Goal: Information Seeking & Learning: Learn about a topic

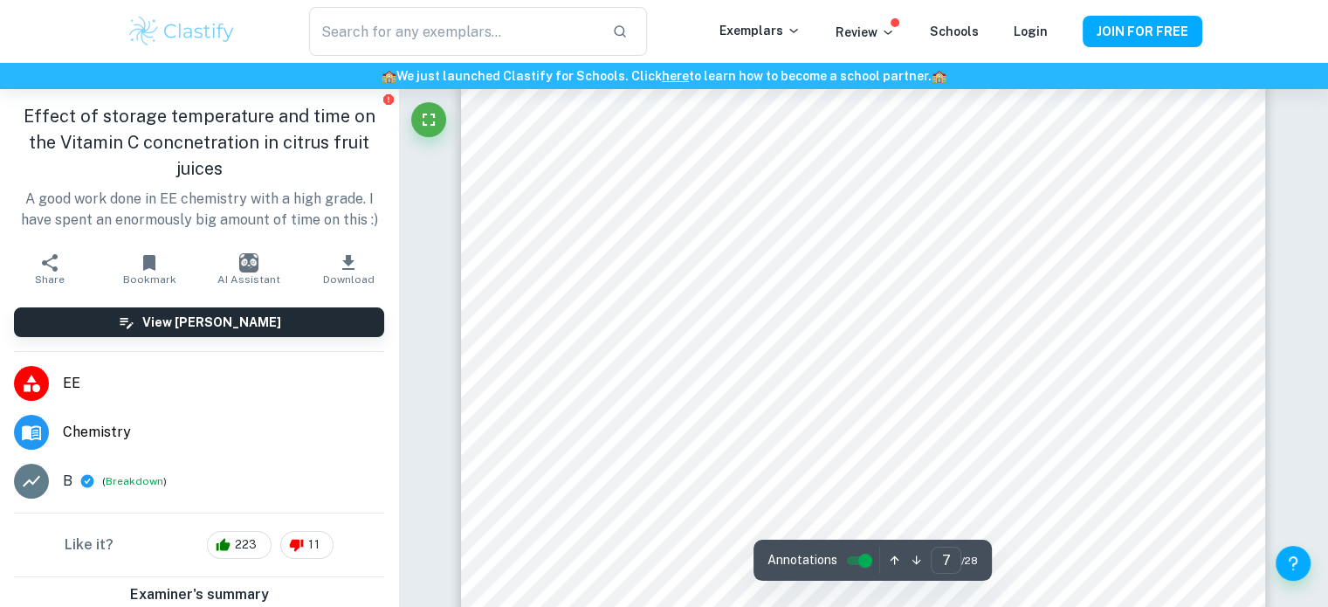
scroll to position [7453, 0]
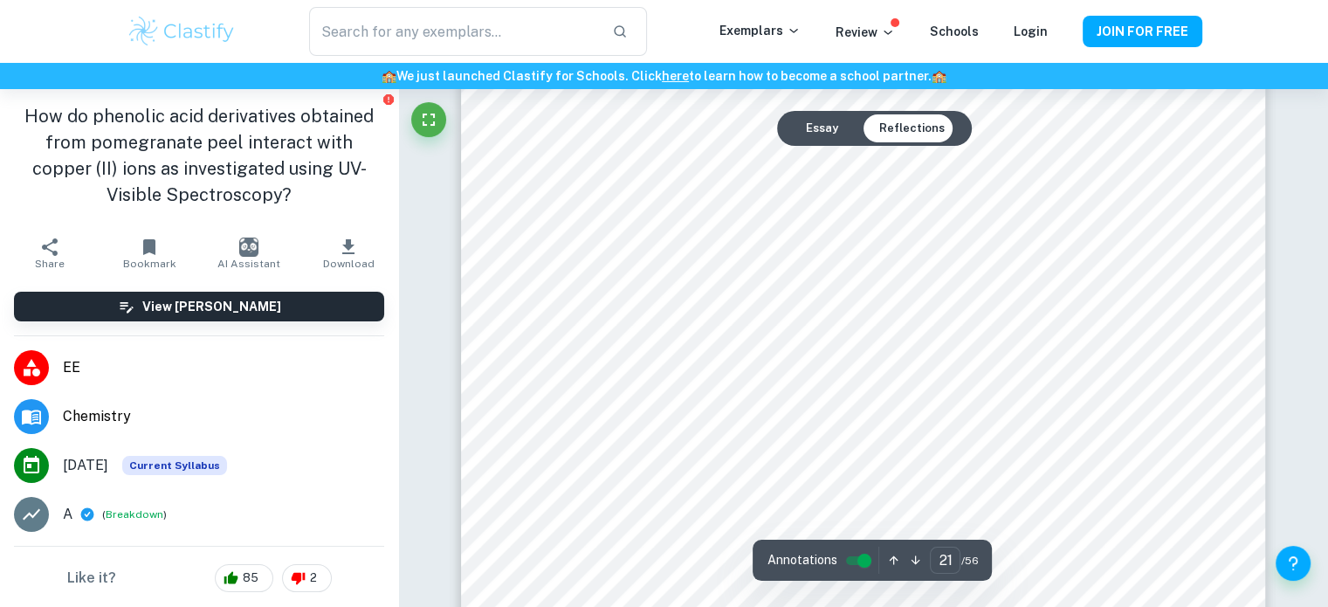
scroll to position [24012, 0]
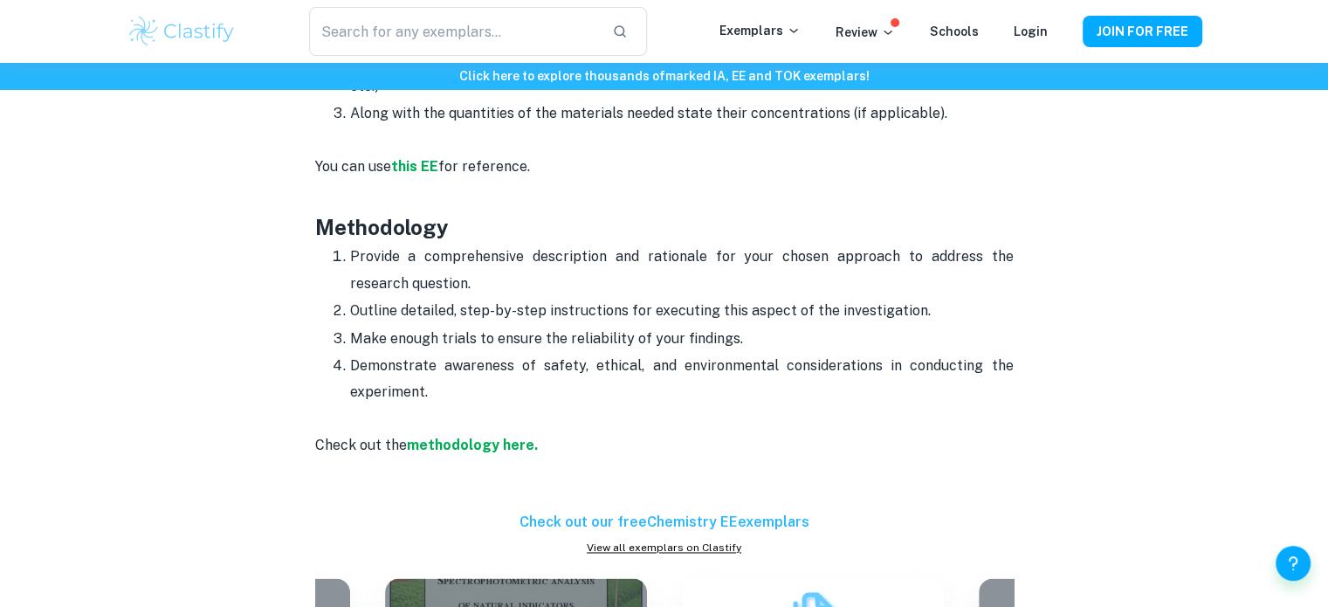
scroll to position [2623, 0]
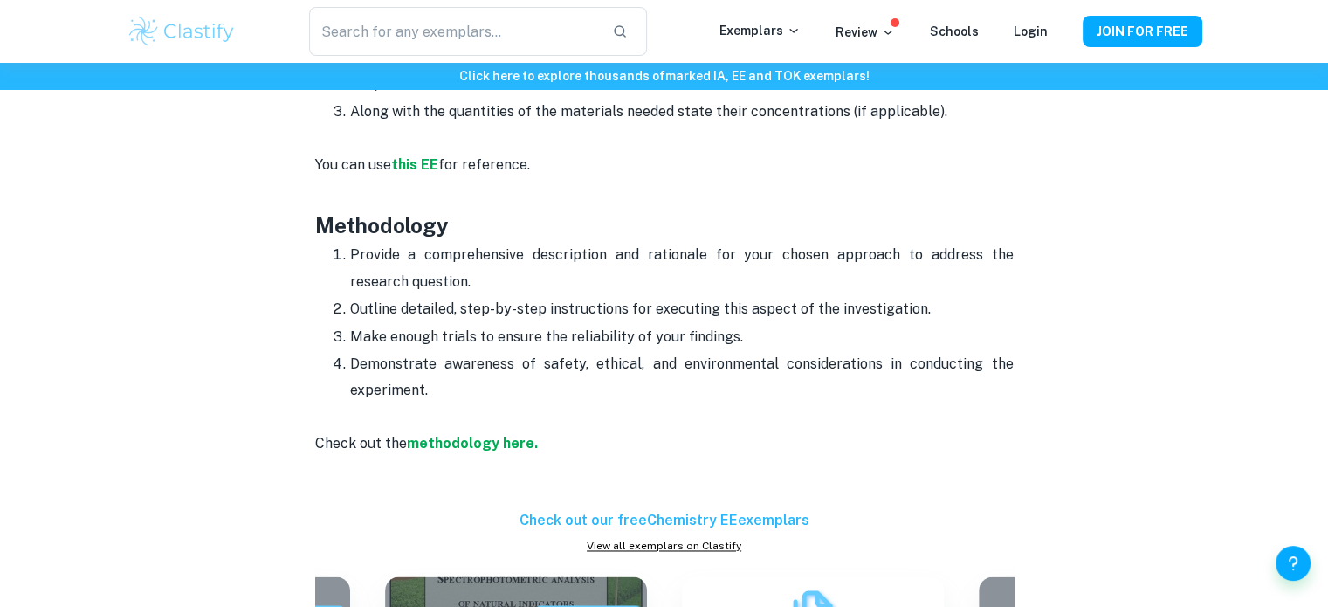
click at [493, 435] on strong "methodology here." at bounding box center [472, 443] width 131 height 17
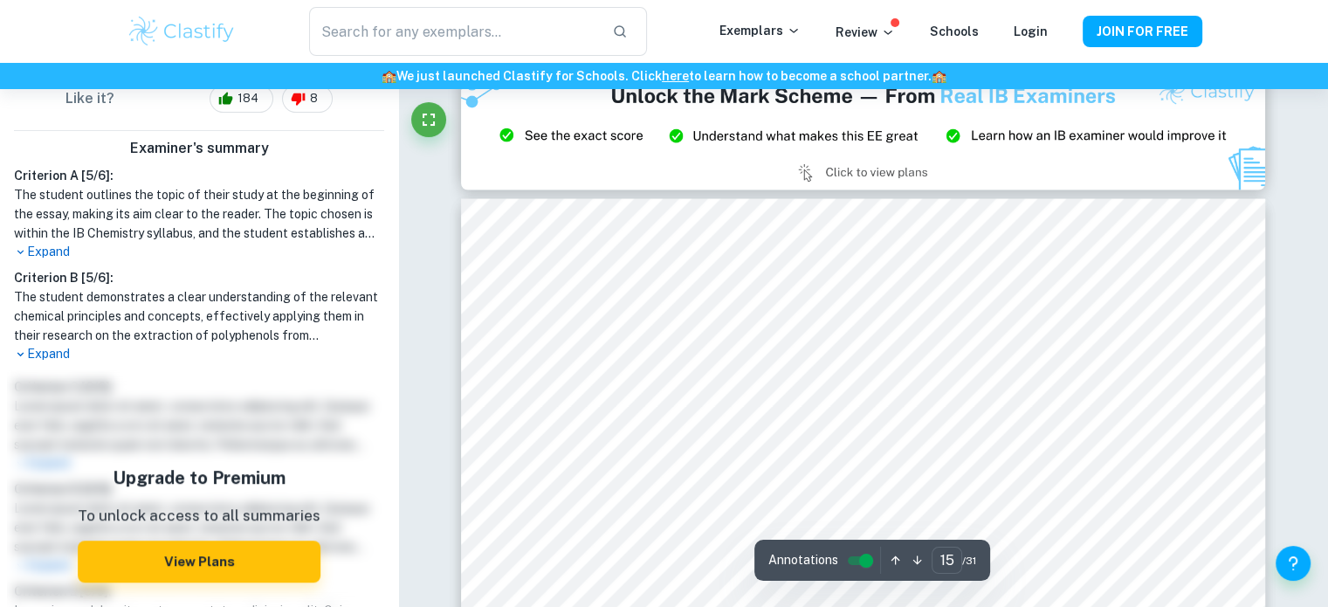
scroll to position [16499, 0]
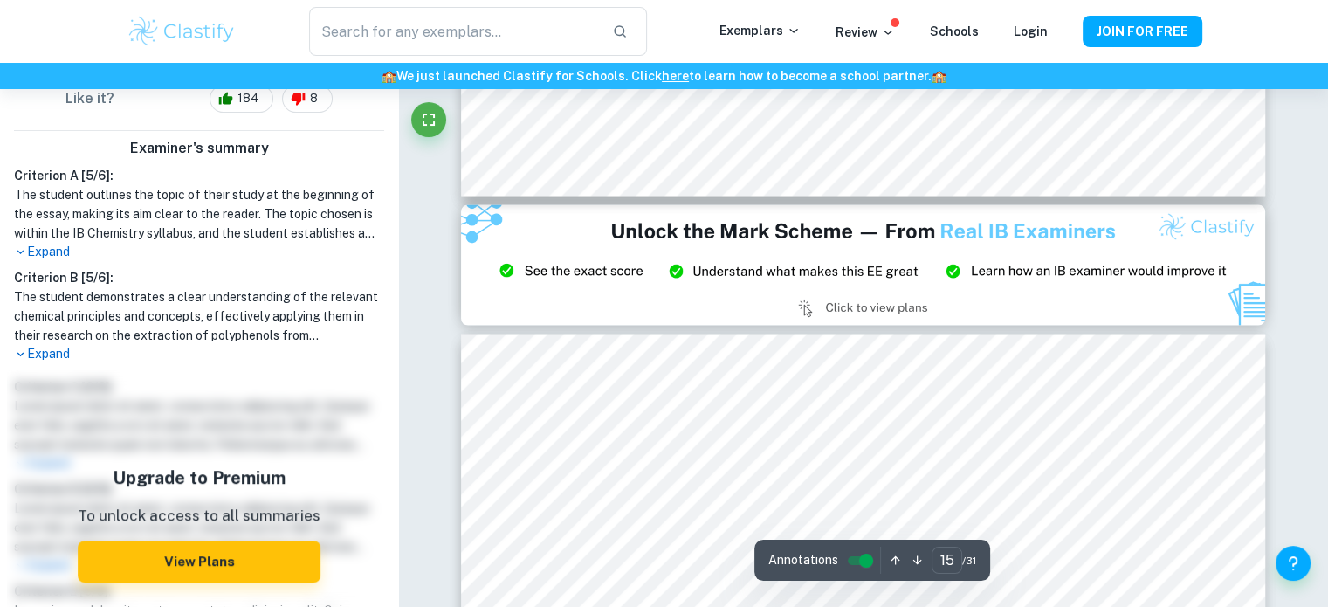
type input "14"
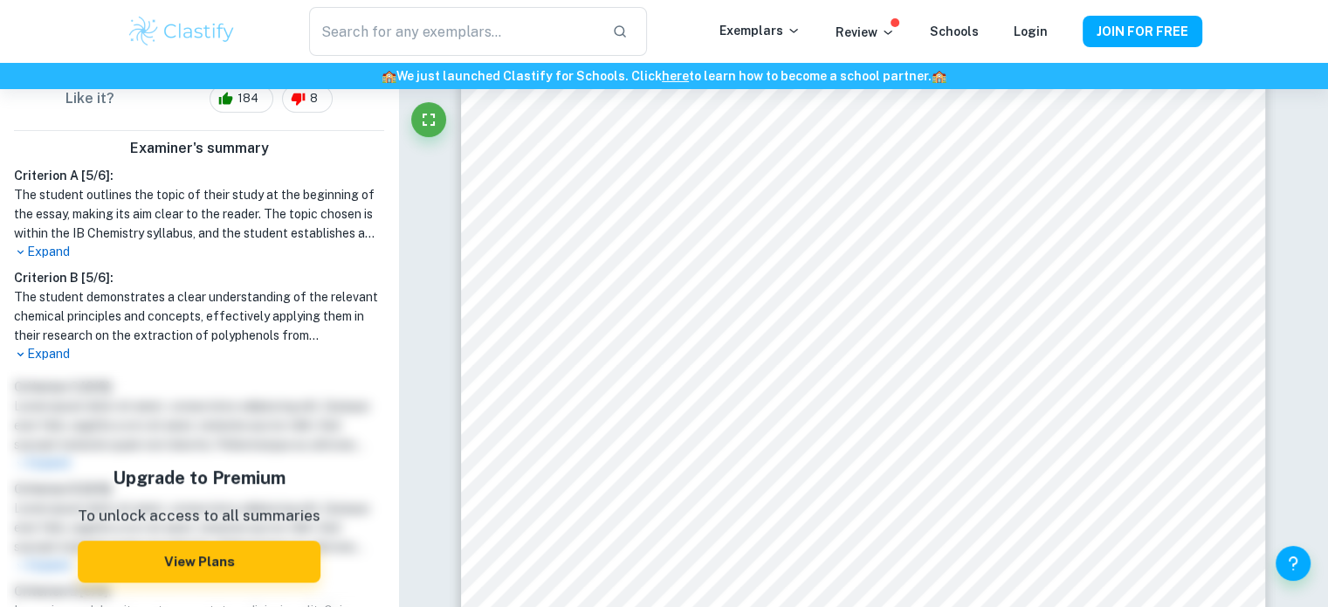
scroll to position [15701, 0]
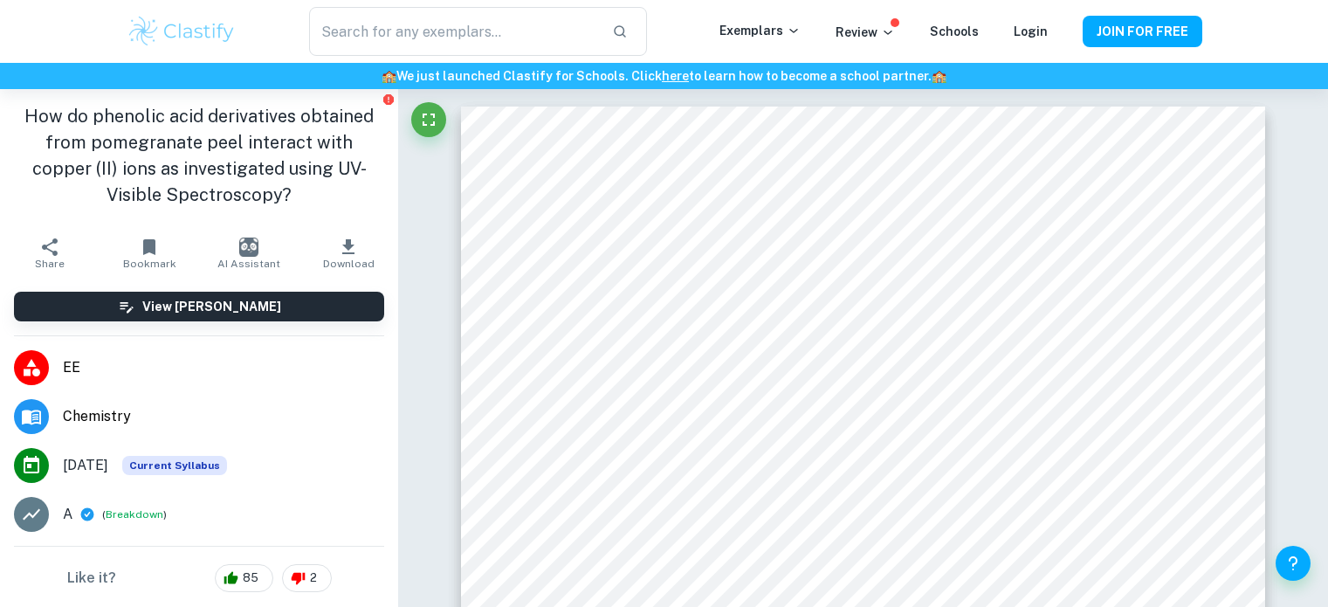
scroll to position [24012, 0]
